Goal: Check status: Check status

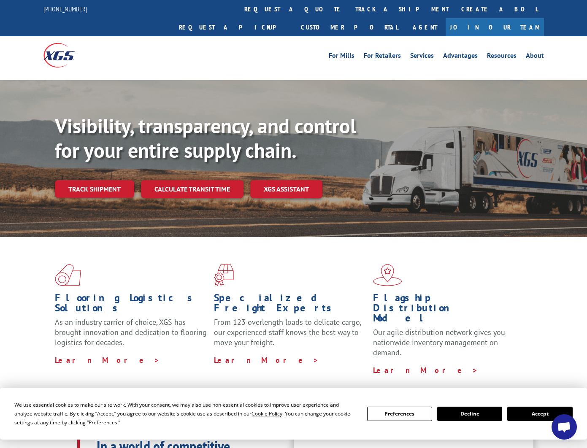
click at [528, 414] on button "Accept" at bounding box center [539, 414] width 65 height 14
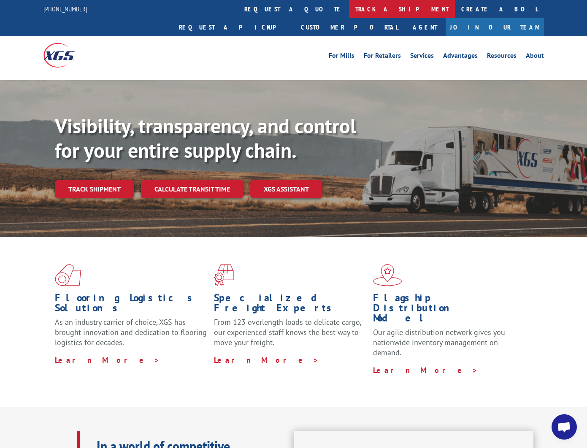
click at [349, 6] on link "track a shipment" at bounding box center [402, 9] width 106 height 18
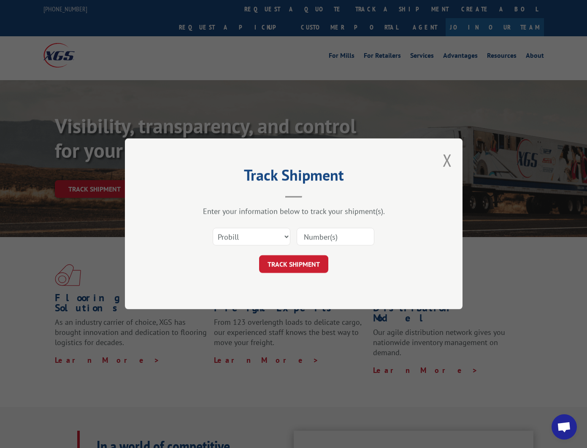
click at [313, 238] on input at bounding box center [336, 237] width 78 height 18
paste input "17594605"
type input "17594605"
click at [286, 236] on select "Select category... Probill BOL PO" at bounding box center [252, 237] width 78 height 18
click at [306, 268] on button "TRACK SHIPMENT" at bounding box center [293, 265] width 69 height 18
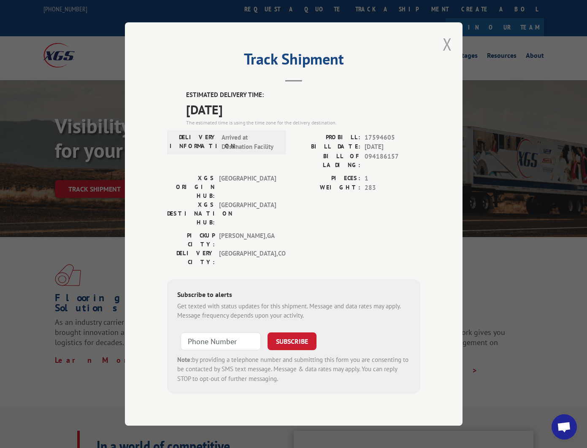
click at [448, 53] on button "Close modal" at bounding box center [447, 44] width 9 height 22
